Goal: Information Seeking & Learning: Learn about a topic

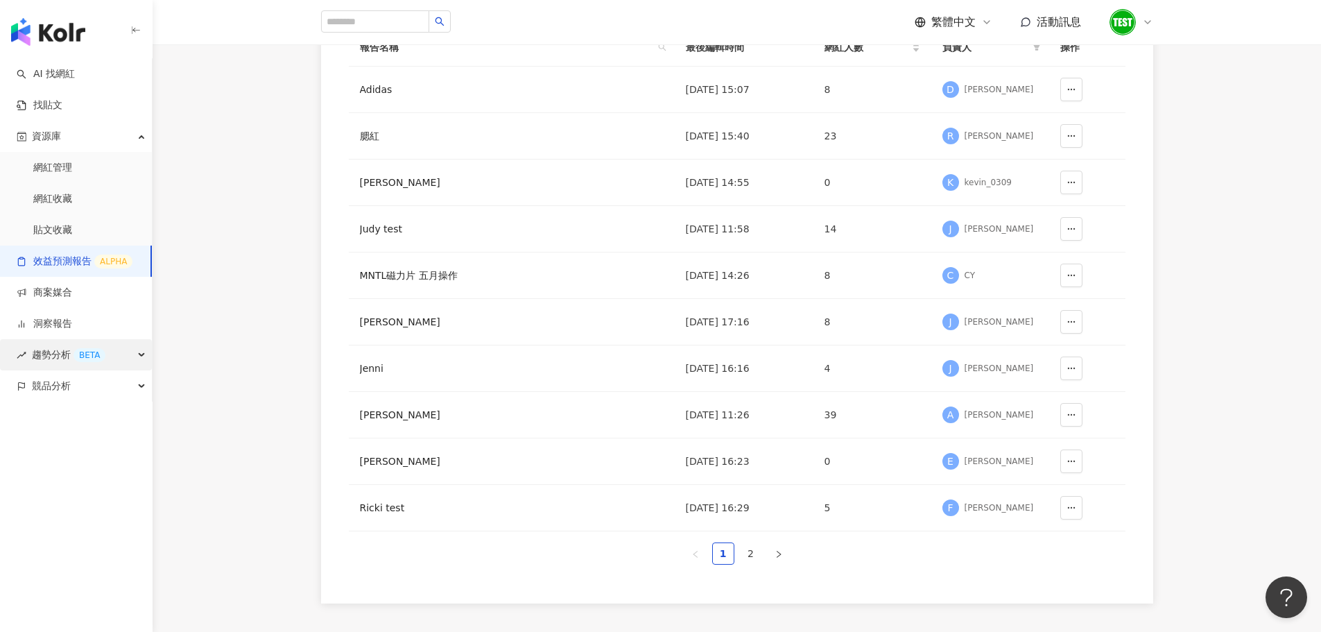
click at [55, 354] on span "趨勢分析 BETA" at bounding box center [68, 354] width 73 height 31
click at [62, 392] on link "Hashtag 排行" at bounding box center [64, 386] width 63 height 14
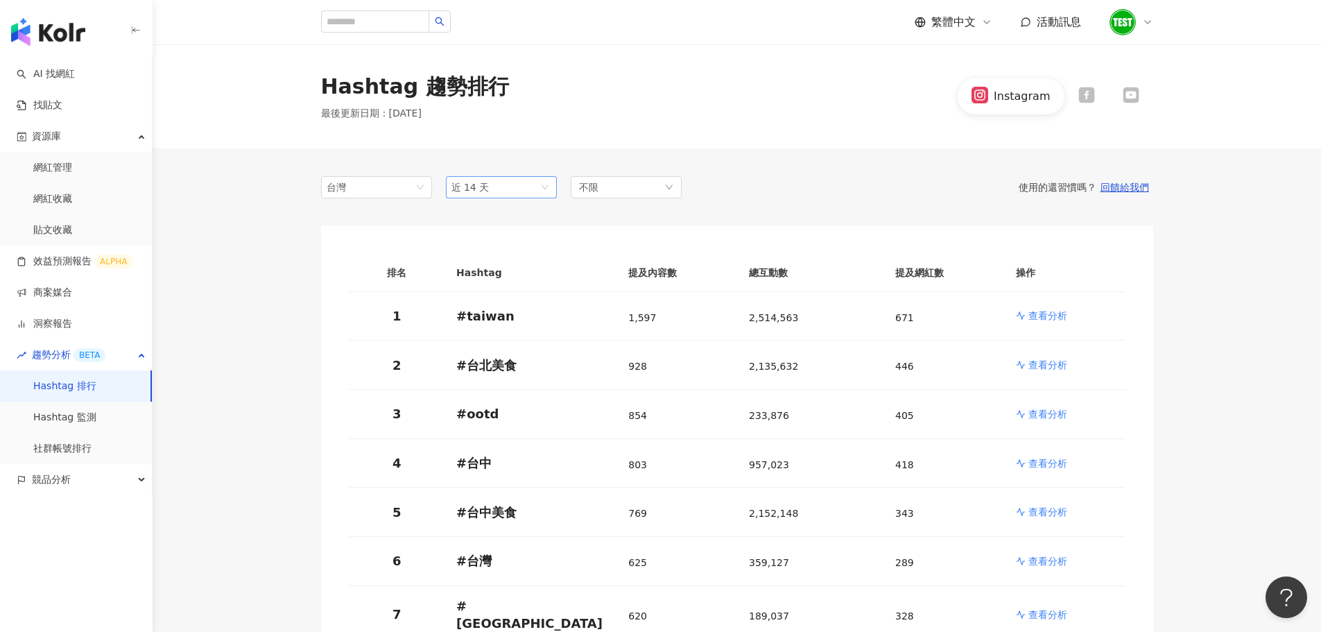
drag, startPoint x: 512, startPoint y: 173, endPoint x: 515, endPoint y: 190, distance: 17.7
click at [515, 190] on span "近 14 天" at bounding box center [501, 187] width 100 height 21
click at [496, 234] on div "近一個月" at bounding box center [501, 239] width 89 height 15
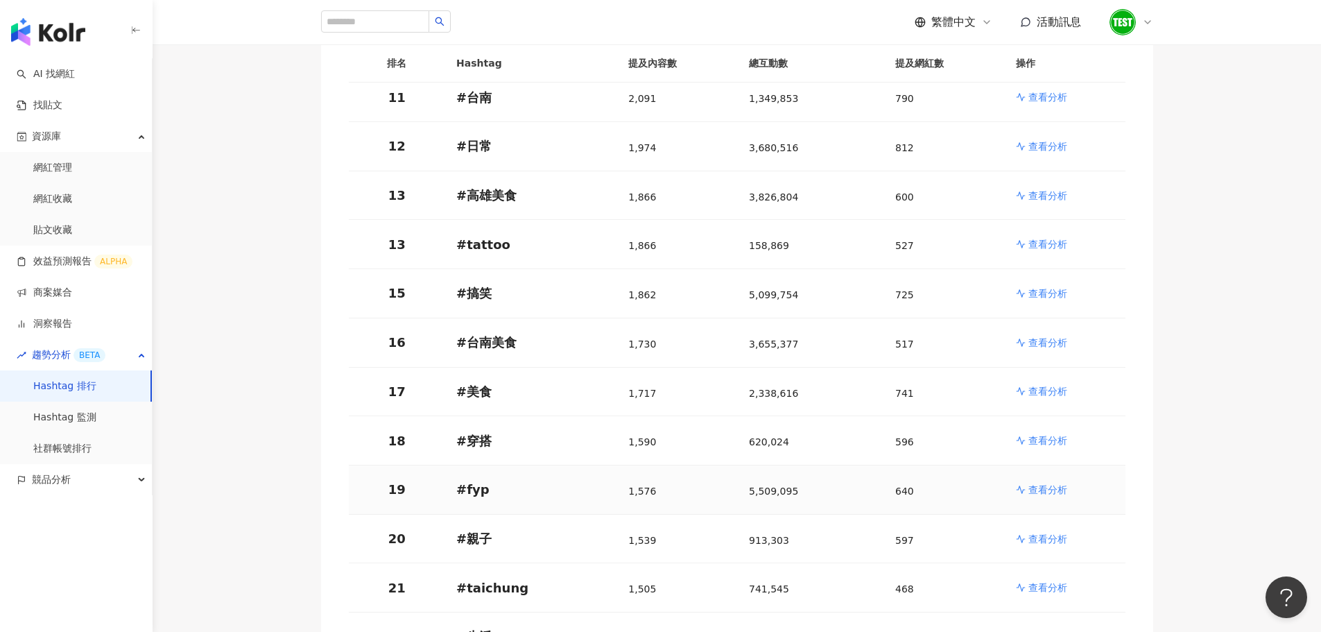
scroll to position [725, 0]
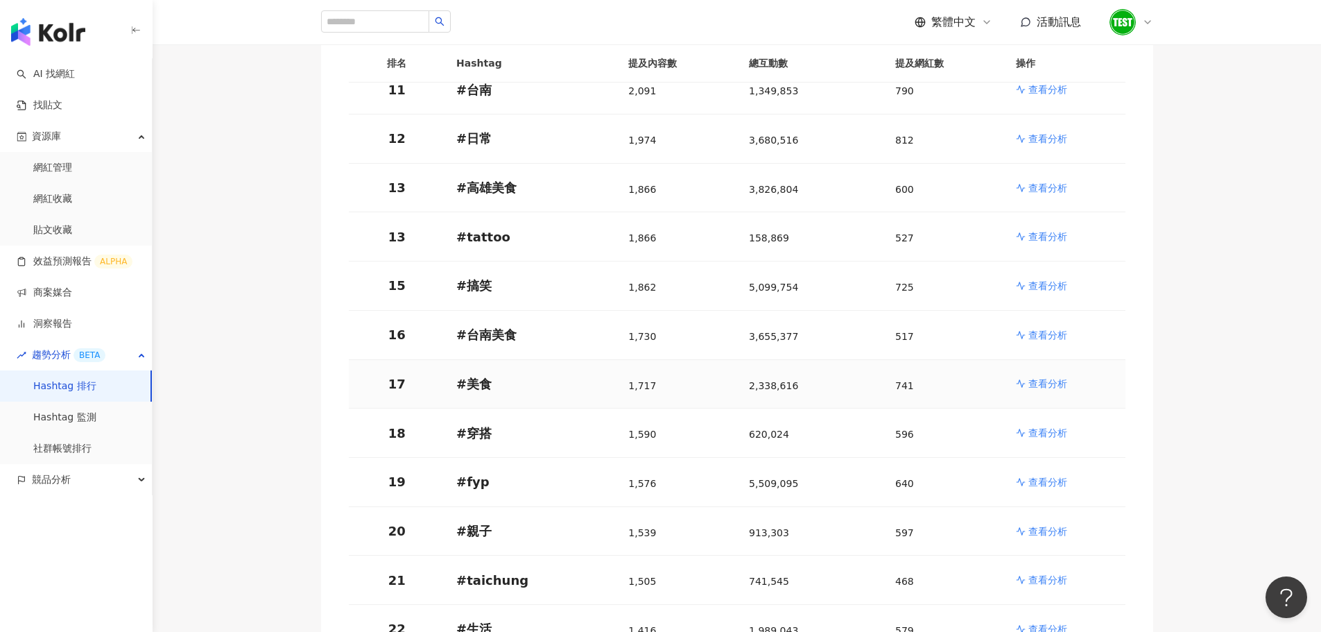
click at [1056, 376] on p "查看分析" at bounding box center [1047, 383] width 39 height 14
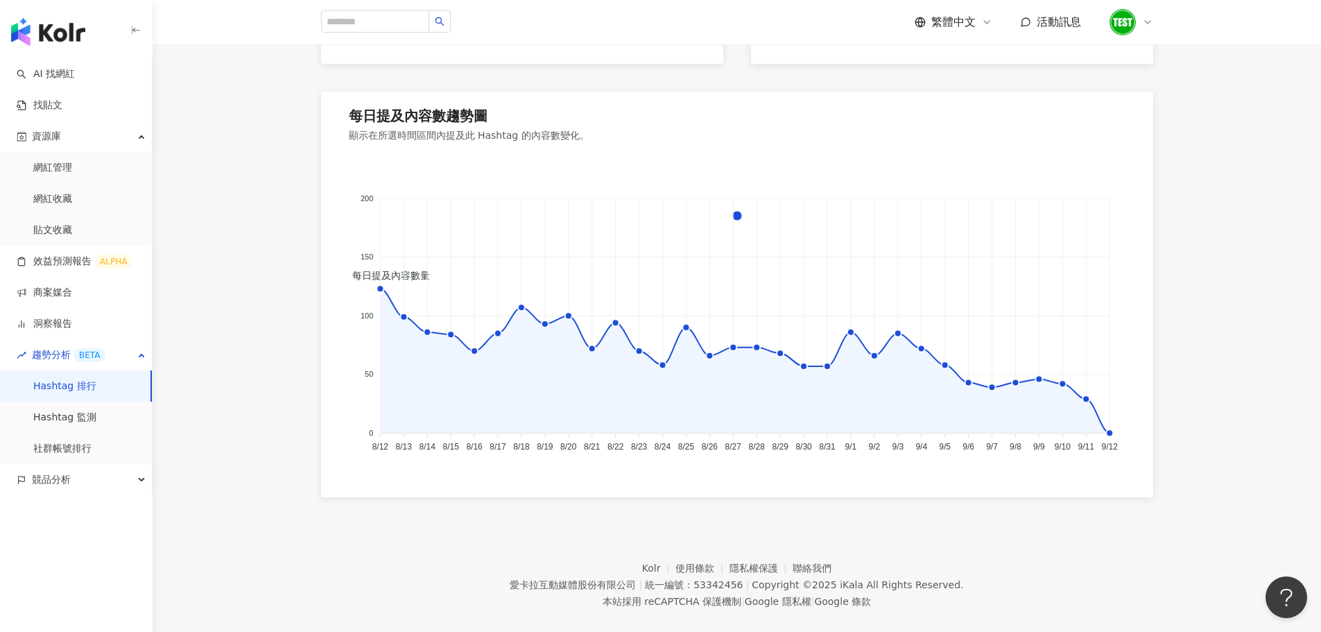
scroll to position [932, 0]
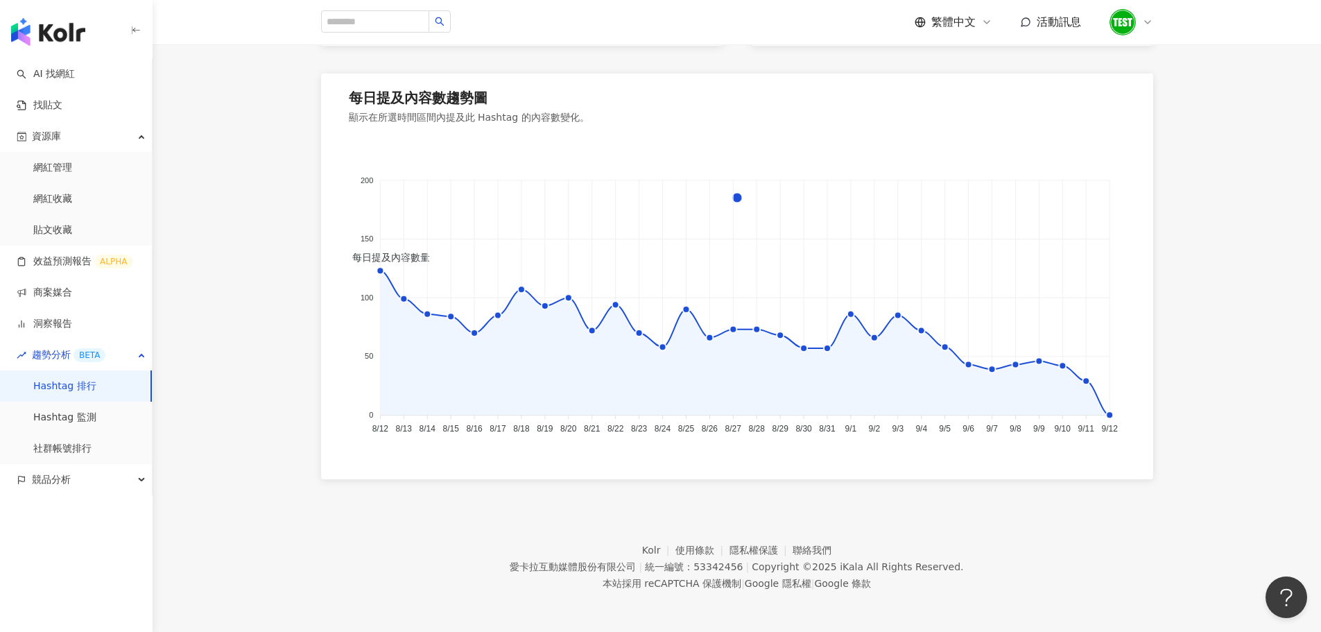
click at [78, 388] on link "Hashtag 排行" at bounding box center [64, 386] width 63 height 14
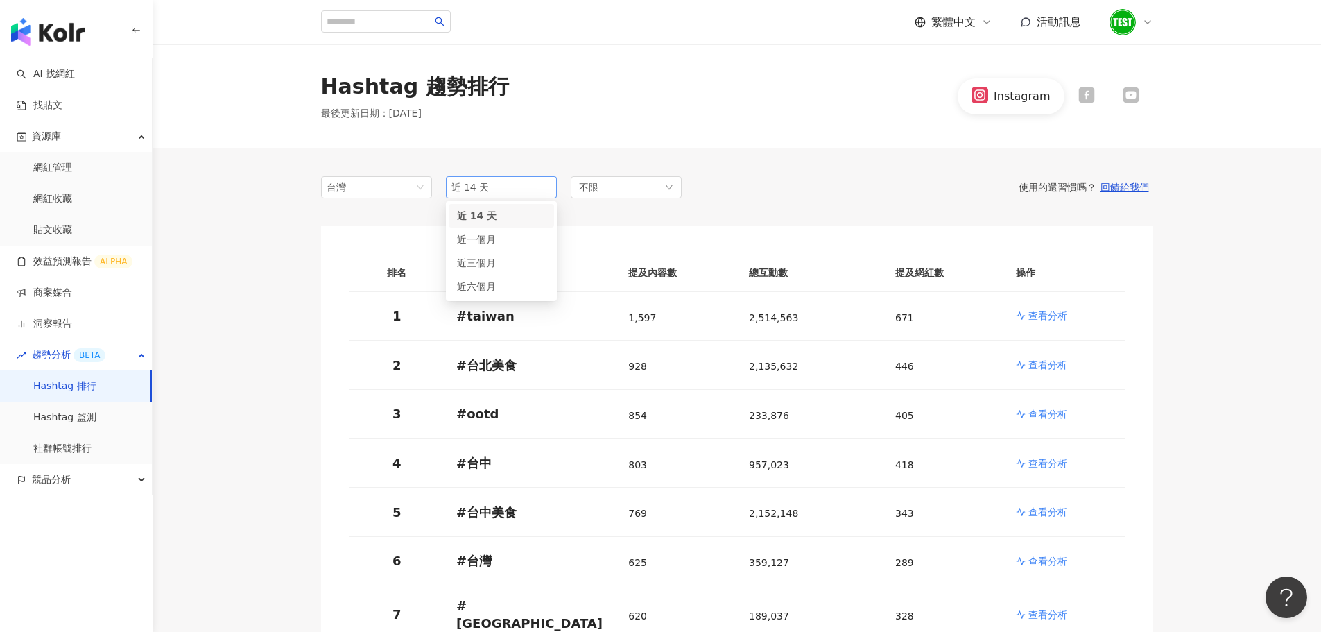
click at [477, 177] on span "近 14 天" at bounding box center [501, 187] width 100 height 21
click at [476, 229] on div "近一個月" at bounding box center [501, 239] width 105 height 24
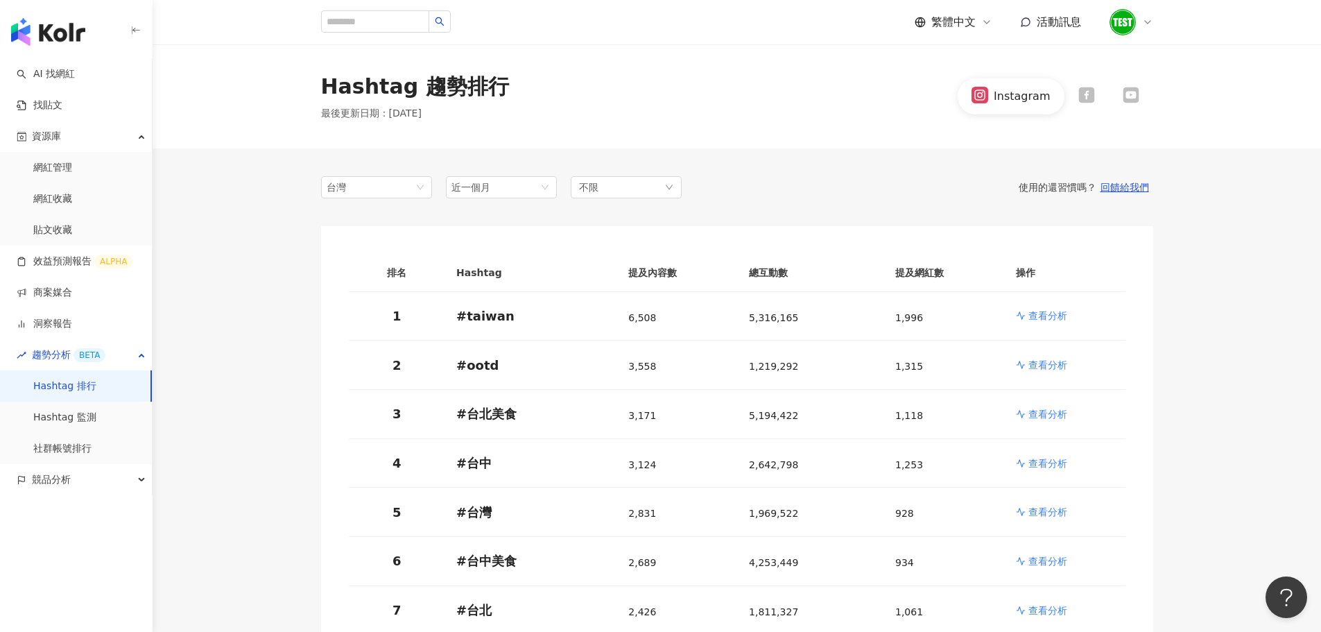
click at [1088, 102] on icon at bounding box center [1086, 95] width 16 height 16
click at [1042, 314] on p "查看分析" at bounding box center [1047, 316] width 39 height 14
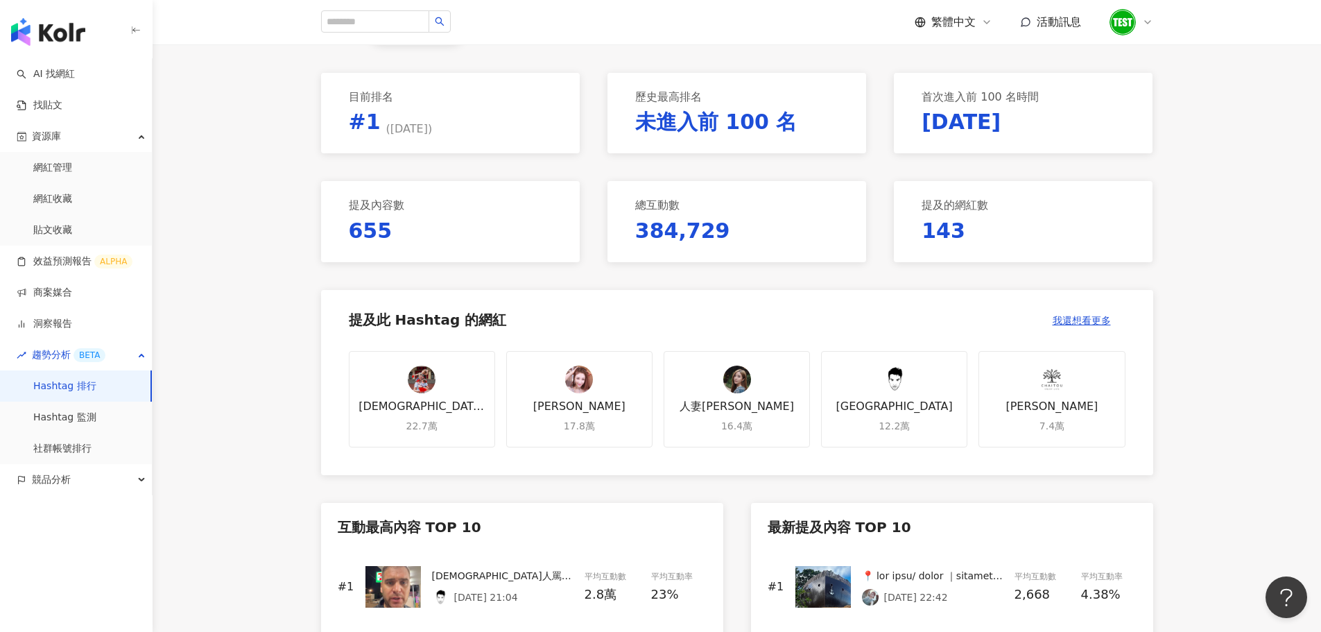
scroll to position [211, 0]
